Goal: Check status: Check status

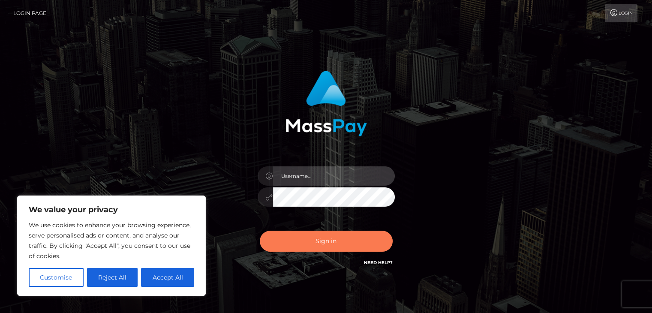
type input "[PERSON_NAME].[PERSON_NAME]"
click at [332, 242] on button "Sign in" at bounding box center [326, 241] width 133 height 21
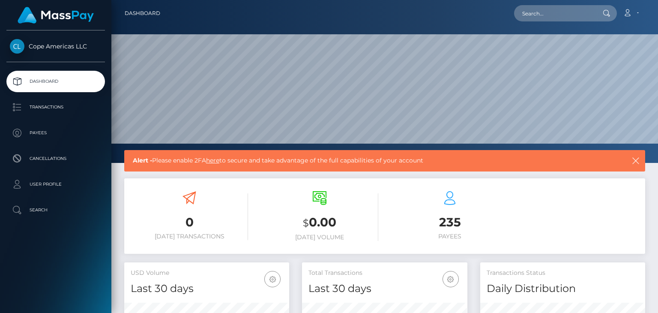
scroll to position [152, 165]
click at [36, 104] on p "Transactions" at bounding box center [56, 107] width 92 height 13
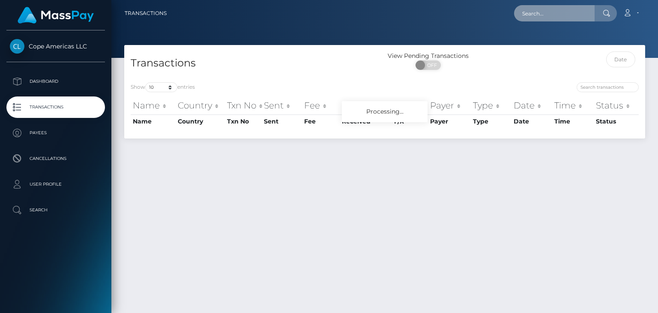
click at [540, 15] on input "text" at bounding box center [554, 13] width 81 height 16
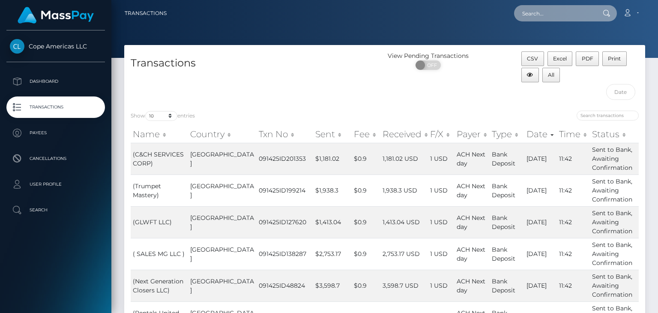
paste input "161185"
click at [540, 15] on input "161185" at bounding box center [554, 13] width 81 height 16
type input "161185"
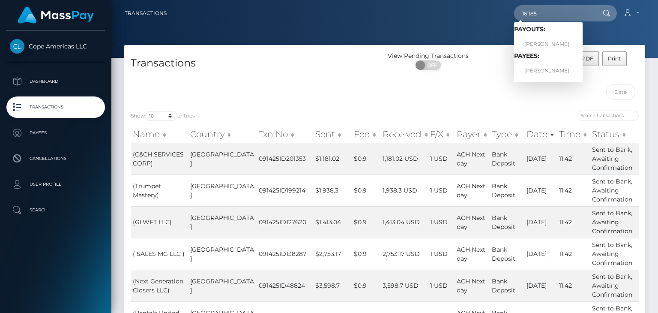
click at [480, 100] on div "View Pending Transactions ON OFF" at bounding box center [450, 77] width 130 height 53
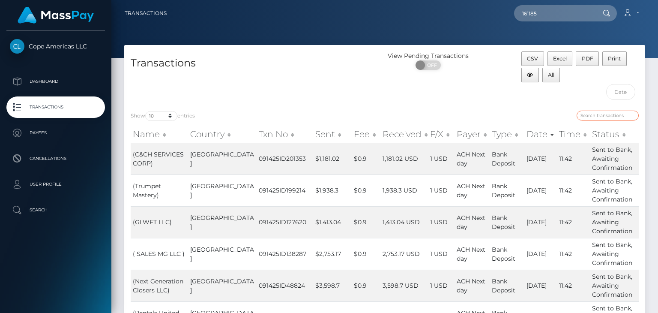
click at [588, 113] on input "search" at bounding box center [608, 116] width 62 height 10
paste input "161185"
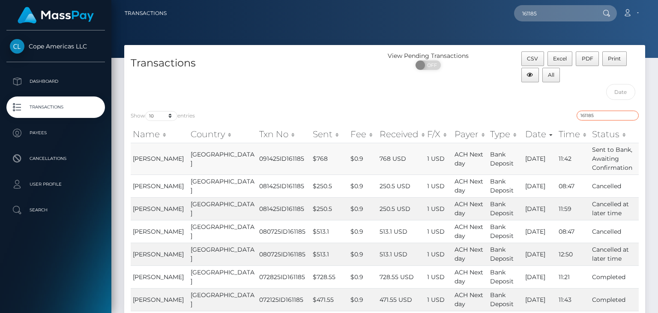
type input "161185"
click at [378, 158] on td "768 USD" at bounding box center [402, 159] width 48 height 32
drag, startPoint x: 510, startPoint y: 157, endPoint x: 538, endPoint y: 157, distance: 27.9
click at [538, 157] on td "09/15/25" at bounding box center [539, 159] width 33 height 32
copy td "09/15/25"
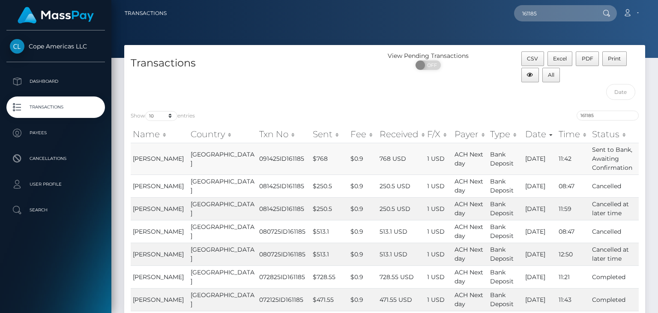
click at [378, 159] on td "768 USD" at bounding box center [402, 159] width 48 height 32
drag, startPoint x: 350, startPoint y: 159, endPoint x: 384, endPoint y: 159, distance: 34.3
click at [384, 159] on td "768 USD" at bounding box center [402, 159] width 48 height 32
copy td "768 USD"
drag, startPoint x: 509, startPoint y: 156, endPoint x: 538, endPoint y: 157, distance: 28.7
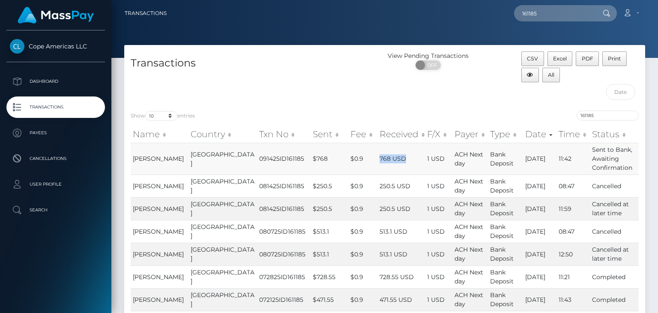
click at [538, 157] on td "09/15/25" at bounding box center [539, 159] width 33 height 32
copy td "09/15/25"
